Goal: Find specific page/section: Find specific page/section

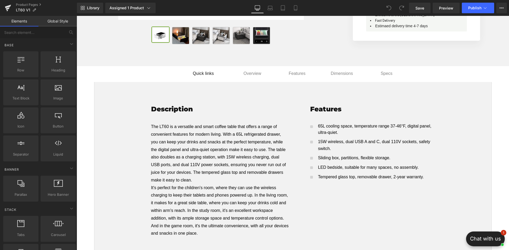
scroll to position [239, 0]
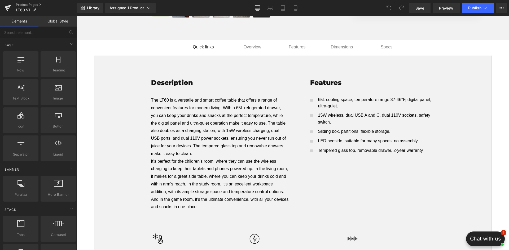
click at [264, 102] on p "The LT60 is a versatile and smart coffee table that offers a range of convenien…" at bounding box center [220, 127] width 138 height 61
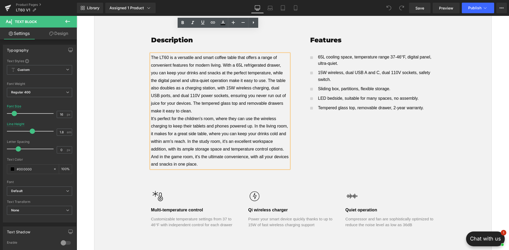
scroll to position [265, 0]
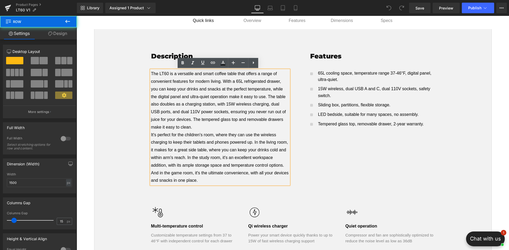
click at [127, 59] on div "Description Heading The LT60 is a versatile and smart coffee table that offers …" at bounding box center [292, 149] width 397 height 215
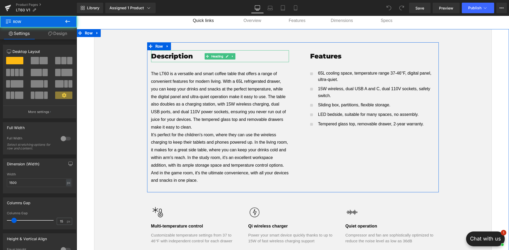
click at [171, 56] on h1 "Description" at bounding box center [220, 56] width 138 height 12
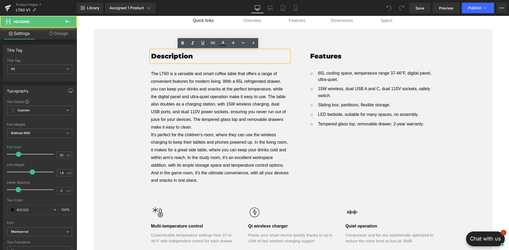
click at [129, 64] on div "Description Heading The LT60 is a versatile and smart coffee table that offers …" at bounding box center [292, 149] width 397 height 215
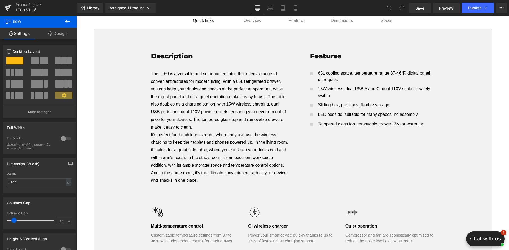
click at [116, 45] on div "Description Heading The LT60 is a versatile and smart coffee table that offers …" at bounding box center [292, 149] width 397 height 215
click at [111, 49] on div "Description Heading The LT60 is a versatile and smart coffee table that offers …" at bounding box center [292, 149] width 397 height 215
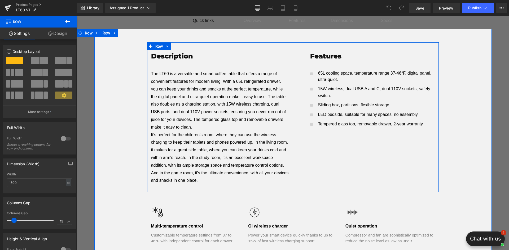
click at [77, 16] on div at bounding box center [77, 16] width 0 height 0
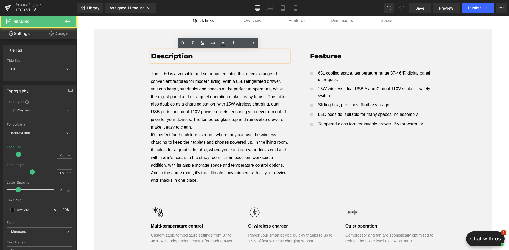
click at [160, 83] on p "The LT60 is a versatile and smart coffee table that offers a range of convenien…" at bounding box center [220, 100] width 138 height 61
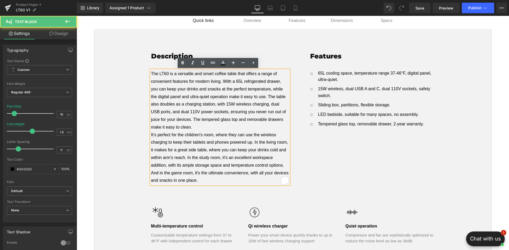
click at [155, 45] on div "Description Heading The LT60 is a versatile and smart coffee table that offers …" at bounding box center [293, 117] width 292 height 150
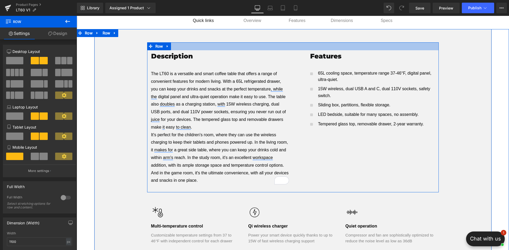
click at [175, 43] on div at bounding box center [293, 46] width 292 height 8
click at [180, 47] on div at bounding box center [293, 46] width 292 height 8
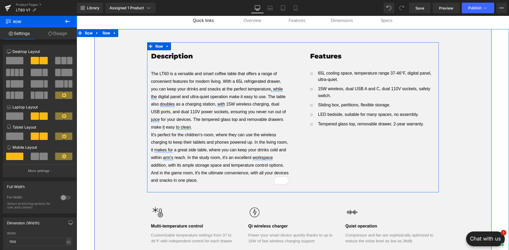
click at [182, 46] on div at bounding box center [293, 46] width 292 height 8
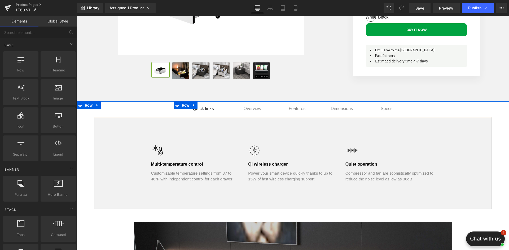
scroll to position [186, 0]
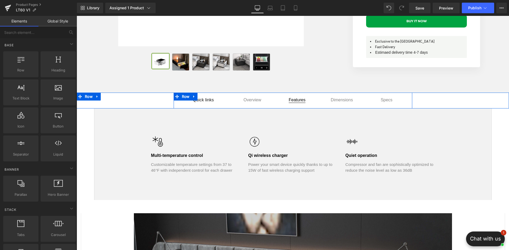
click at [302, 98] on div "Overview Button features Button Dimensions Button Specs Button Row" at bounding box center [322, 101] width 179 height 8
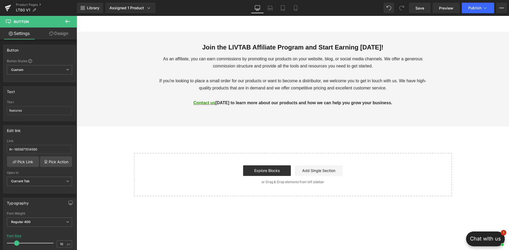
scroll to position [1219, 0]
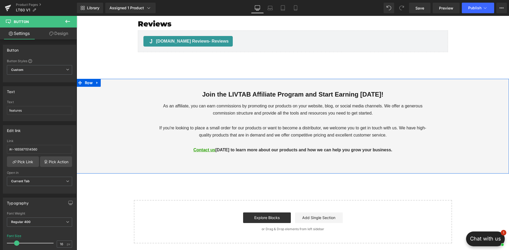
click at [480, 102] on div "Join the LIVTAB Affiliate Program and Start Earning [DATE]! Heading As an affil…" at bounding box center [293, 127] width 432 height 90
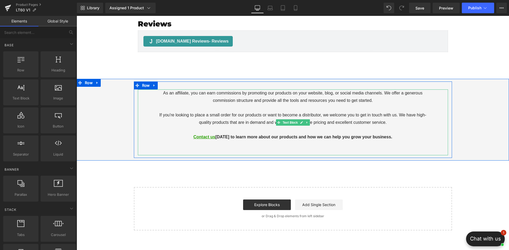
click at [332, 115] on p "If you're looking to place a small order for our products or want to become a d…" at bounding box center [292, 119] width 273 height 15
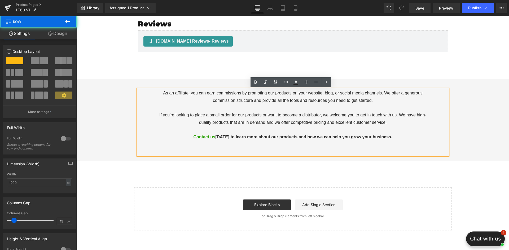
click at [134, 83] on div "As an affiliate, you can earn commissions by promoting our products on your web…" at bounding box center [293, 120] width 318 height 77
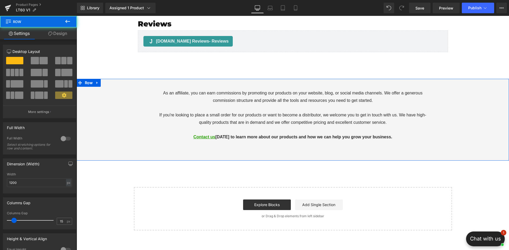
click at [111, 88] on div "As an affiliate, you can earn commissions by promoting our products on your web…" at bounding box center [293, 120] width 432 height 77
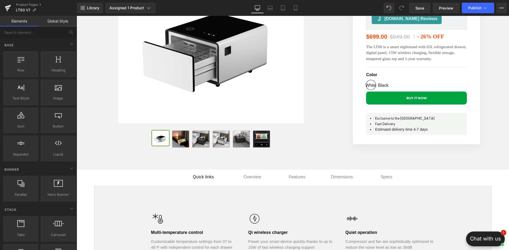
scroll to position [0, 0]
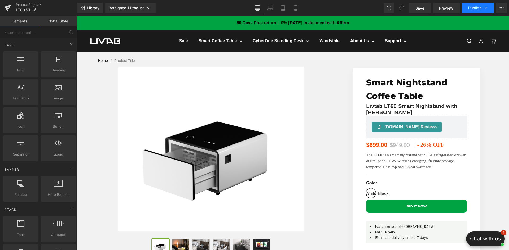
click at [475, 8] on span "Publish" at bounding box center [474, 8] width 13 height 4
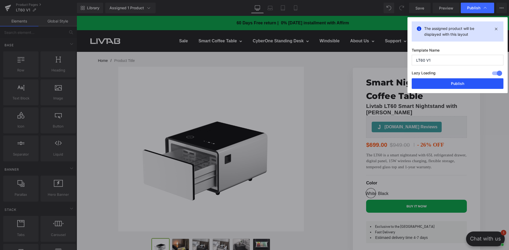
click at [464, 84] on button "Publish" at bounding box center [458, 83] width 92 height 11
